Goal: Task Accomplishment & Management: Complete application form

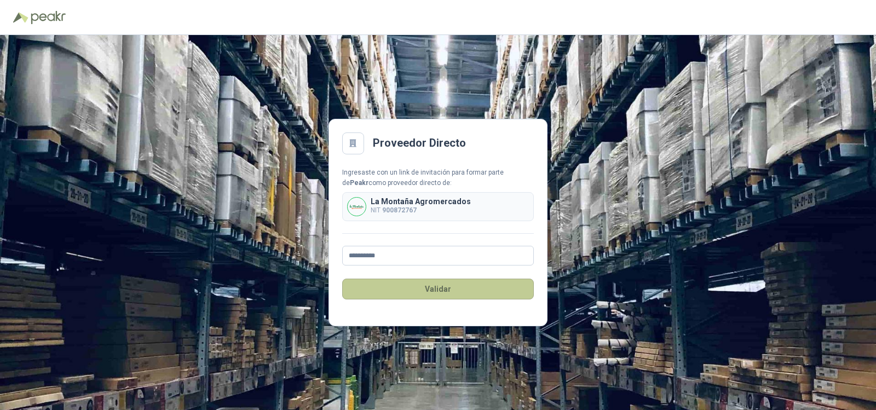
click at [422, 287] on button "Validar" at bounding box center [438, 289] width 192 height 21
click at [439, 261] on input "**********" at bounding box center [438, 256] width 192 height 20
type input "*"
click at [495, 292] on button "Validar" at bounding box center [438, 289] width 192 height 21
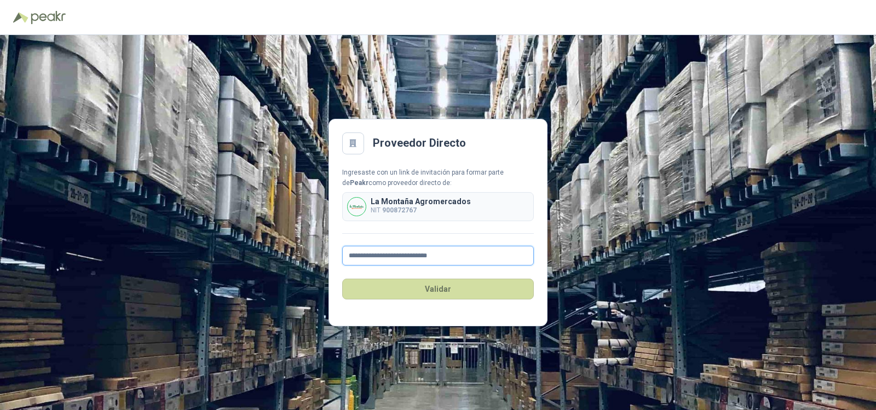
type input "**********"
click at [489, 265] on div "Validar" at bounding box center [438, 288] width 192 height 47
click at [473, 288] on button "Validar" at bounding box center [438, 289] width 192 height 21
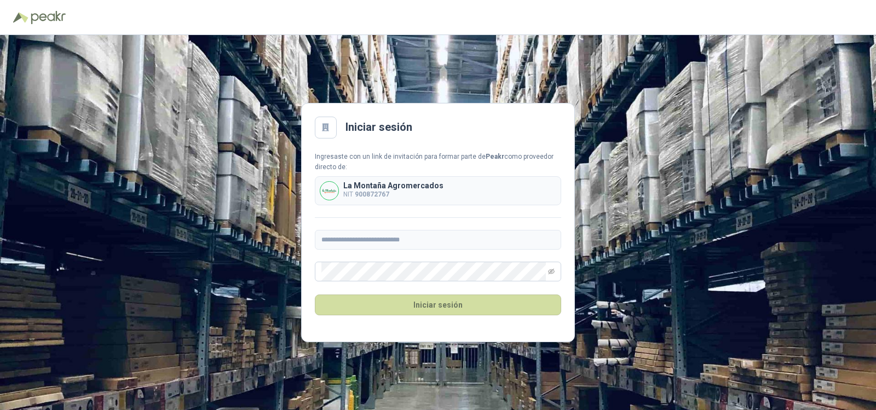
click at [646, 286] on div "**********" at bounding box center [438, 222] width 876 height 375
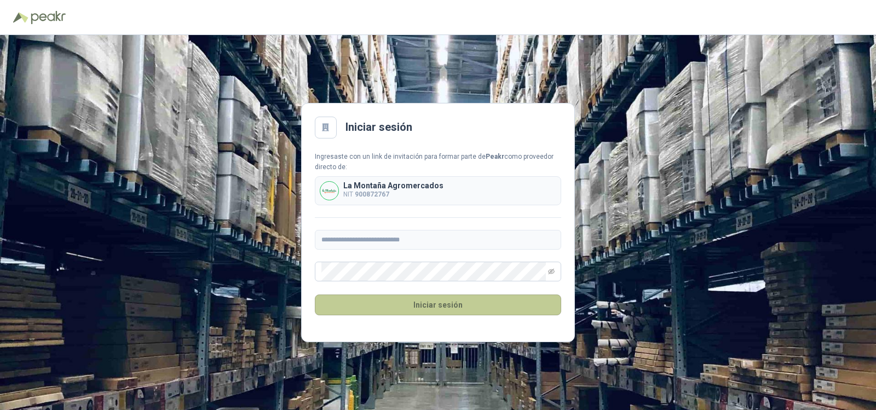
click at [465, 313] on button "Iniciar sesión" at bounding box center [438, 304] width 246 height 21
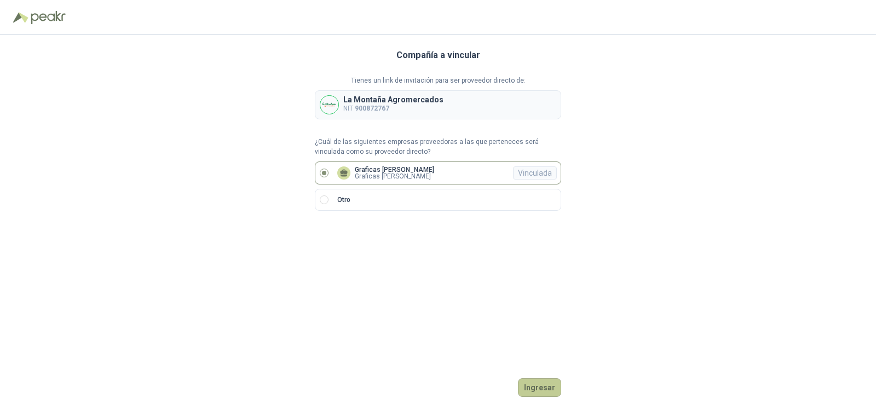
click at [546, 391] on button "Ingresar" at bounding box center [539, 387] width 43 height 19
click at [550, 386] on button "Ingresar" at bounding box center [539, 387] width 43 height 19
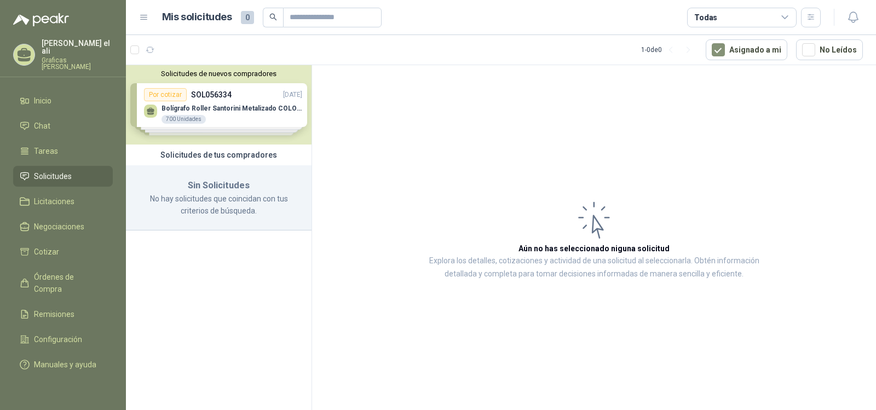
click at [240, 113] on div "Solicitudes de nuevos compradores Por cotizar SOL056334 [DATE] Bolígrafo Roller…" at bounding box center [218, 104] width 185 height 79
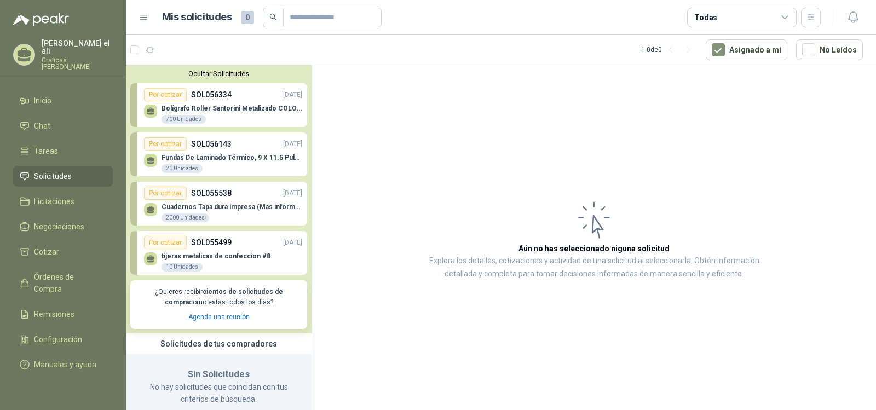
click at [256, 197] on div "Por cotizar SOL055538 [DATE]" at bounding box center [223, 193] width 158 height 13
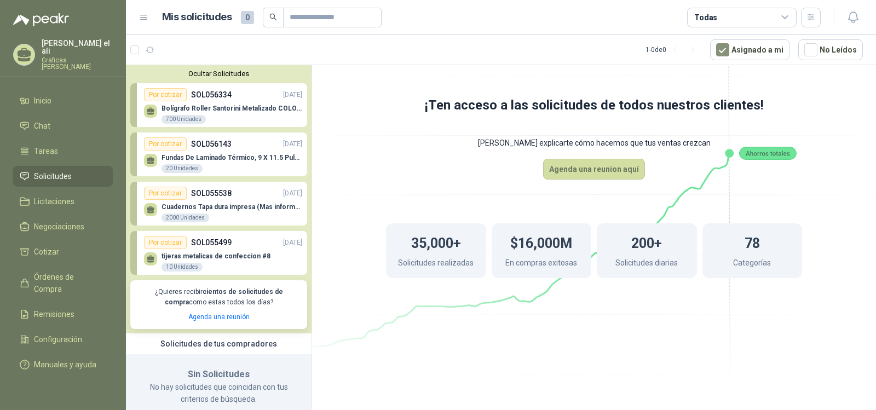
click at [249, 205] on p "Cuadernos Tapa dura impresa (Mas informacion en el adjunto)" at bounding box center [231, 207] width 141 height 8
click at [172, 192] on div "Por cotizar" at bounding box center [165, 193] width 43 height 13
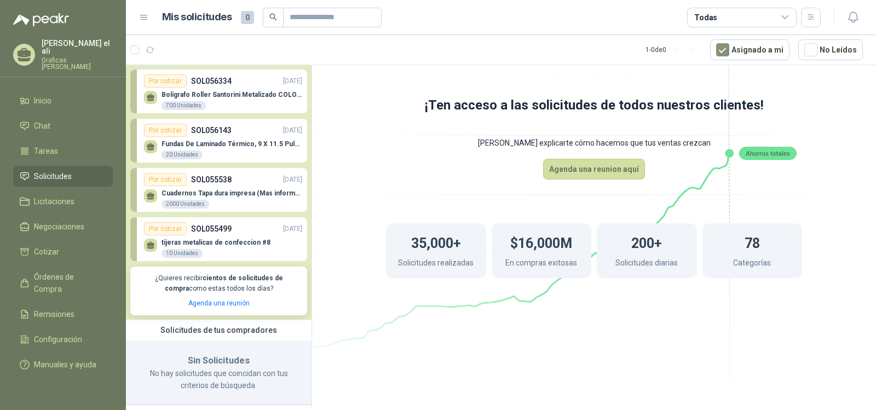
scroll to position [21, 0]
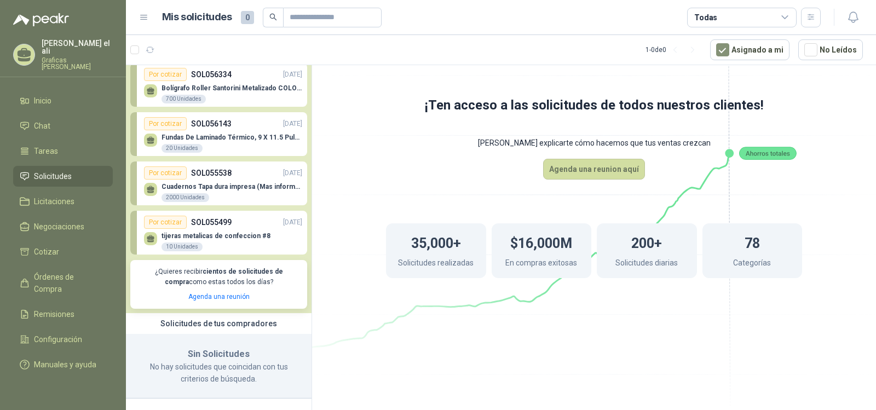
click at [202, 179] on div "Por cotizar SOL055538 [DATE]" at bounding box center [223, 172] width 158 height 13
